Goal: Task Accomplishment & Management: Manage account settings

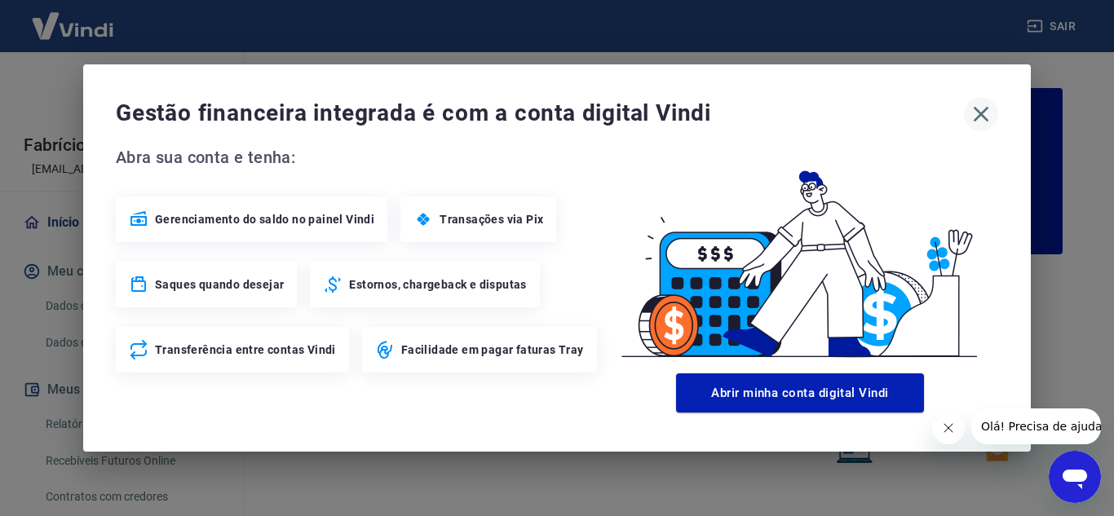
click at [986, 112] on icon "button" at bounding box center [981, 114] width 26 height 26
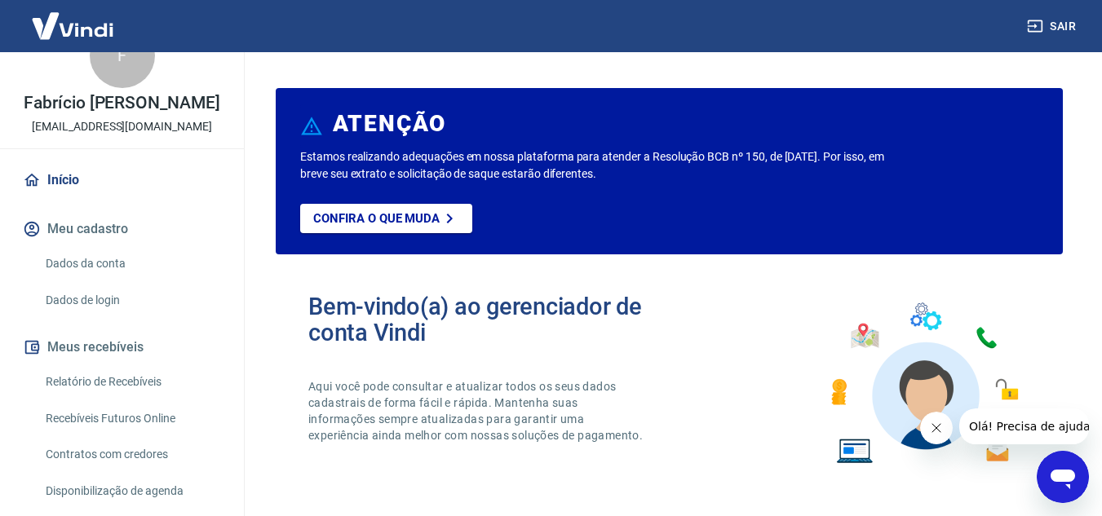
scroll to position [82, 0]
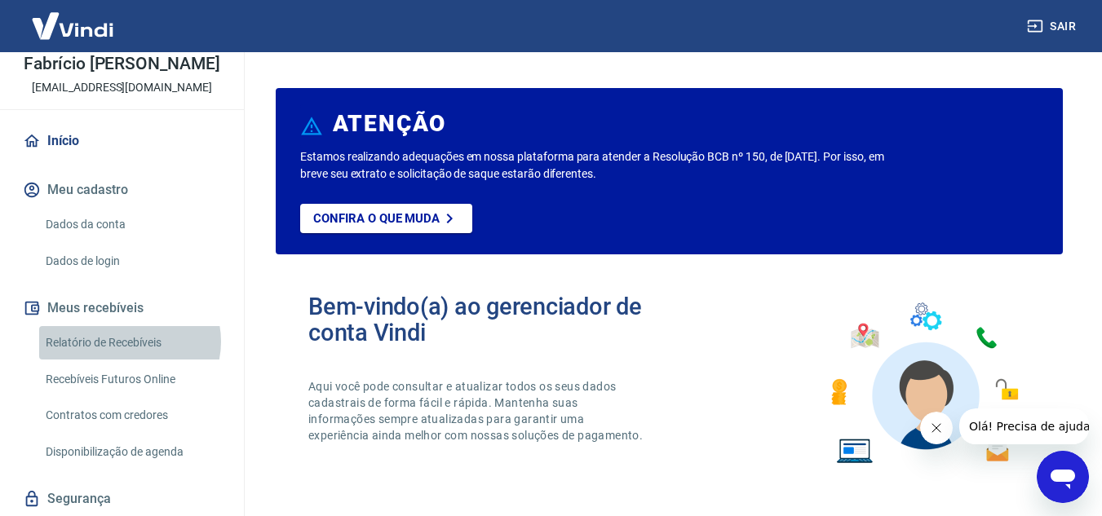
click at [129, 359] on link "Relatório de Recebíveis" at bounding box center [131, 342] width 185 height 33
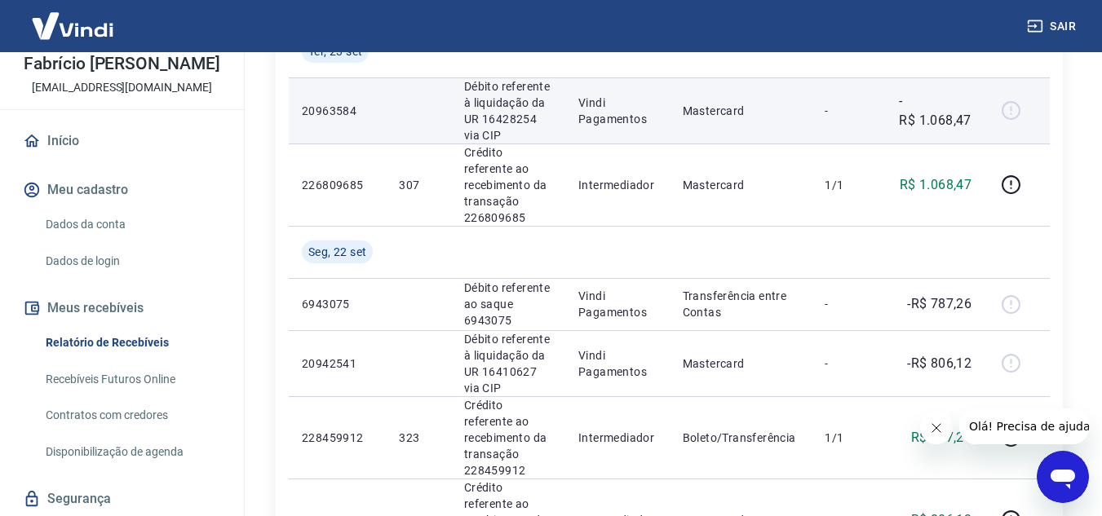
scroll to position [408, 0]
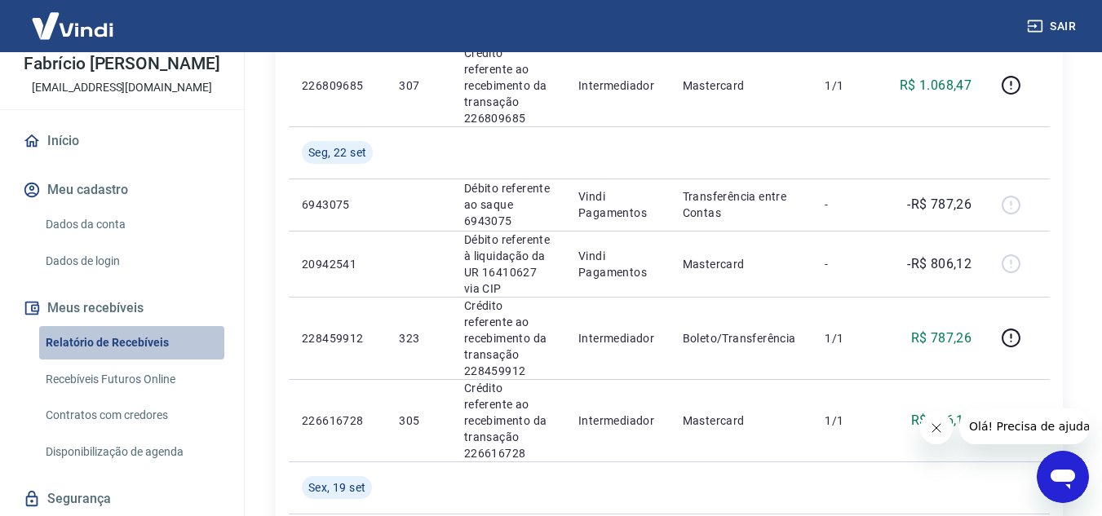
click at [139, 360] on link "Relatório de Recebíveis" at bounding box center [131, 342] width 185 height 33
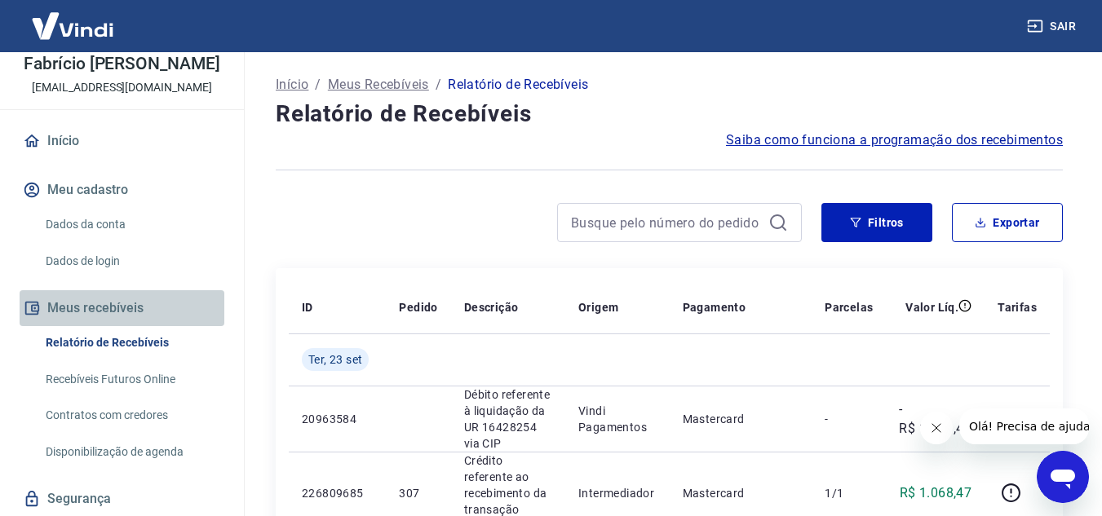
click at [123, 326] on button "Meus recebíveis" at bounding box center [122, 308] width 205 height 36
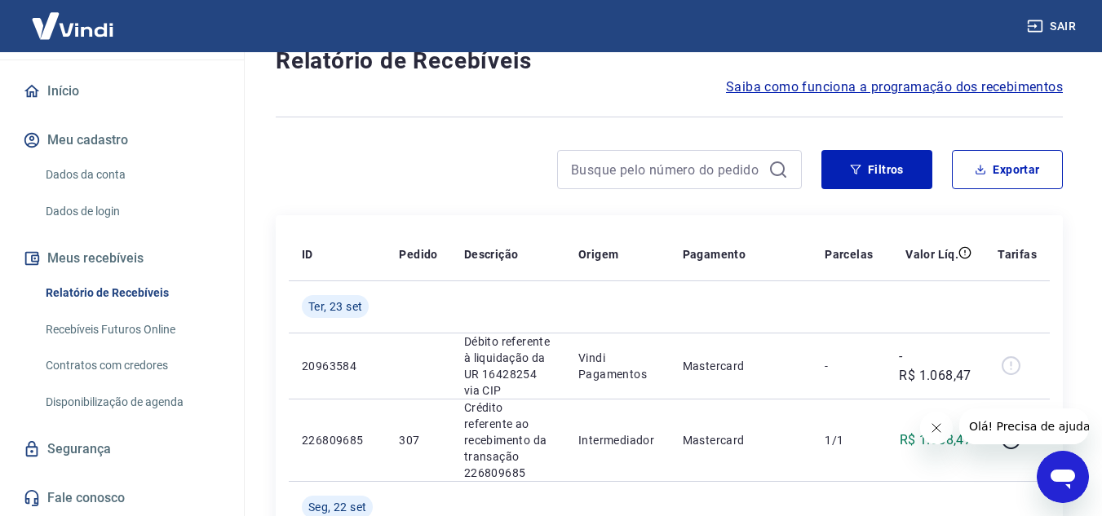
scroll to position [82, 0]
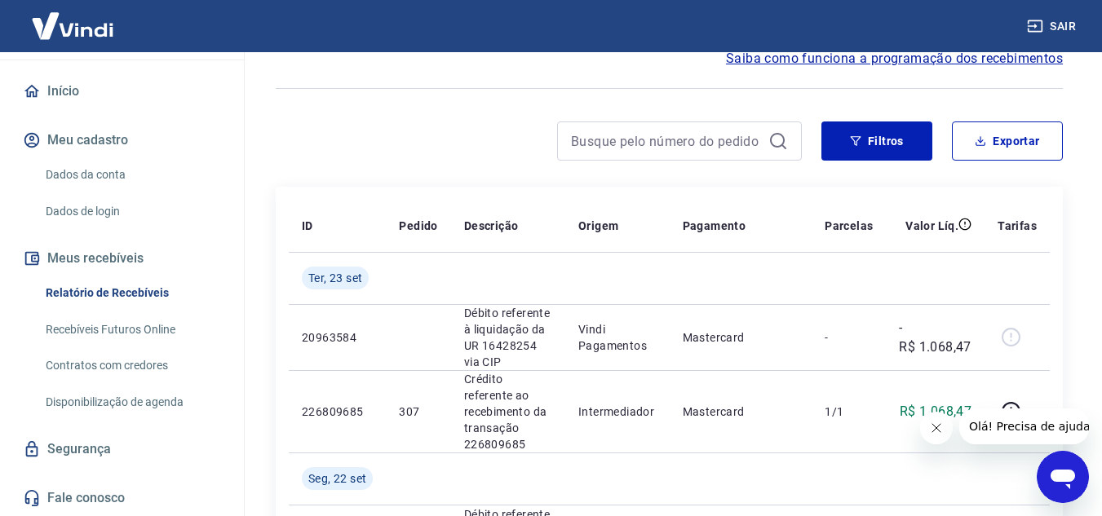
click at [140, 325] on link "Recebíveis Futuros Online" at bounding box center [131, 329] width 185 height 33
